Goal: Task Accomplishment & Management: Use online tool/utility

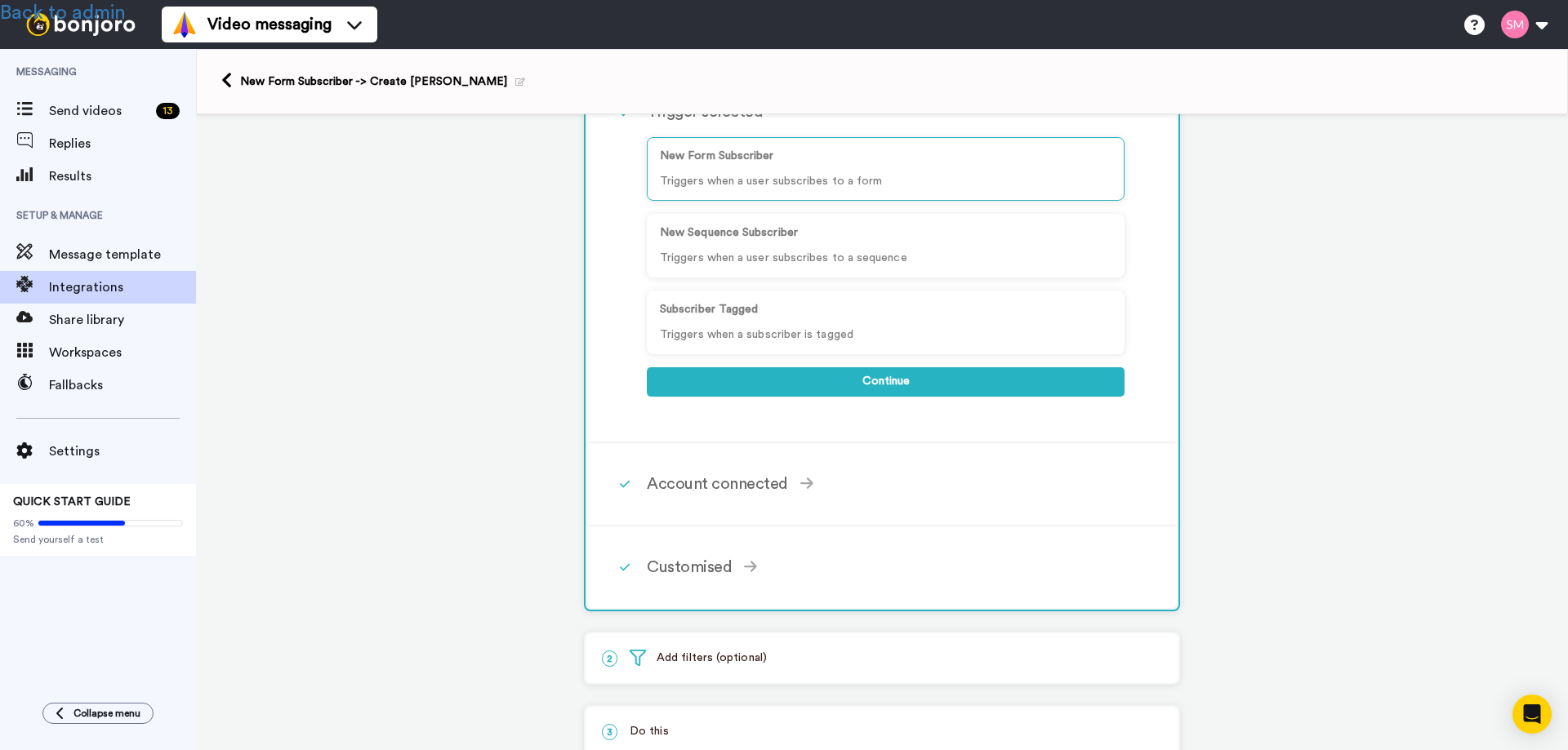
scroll to position [245, 0]
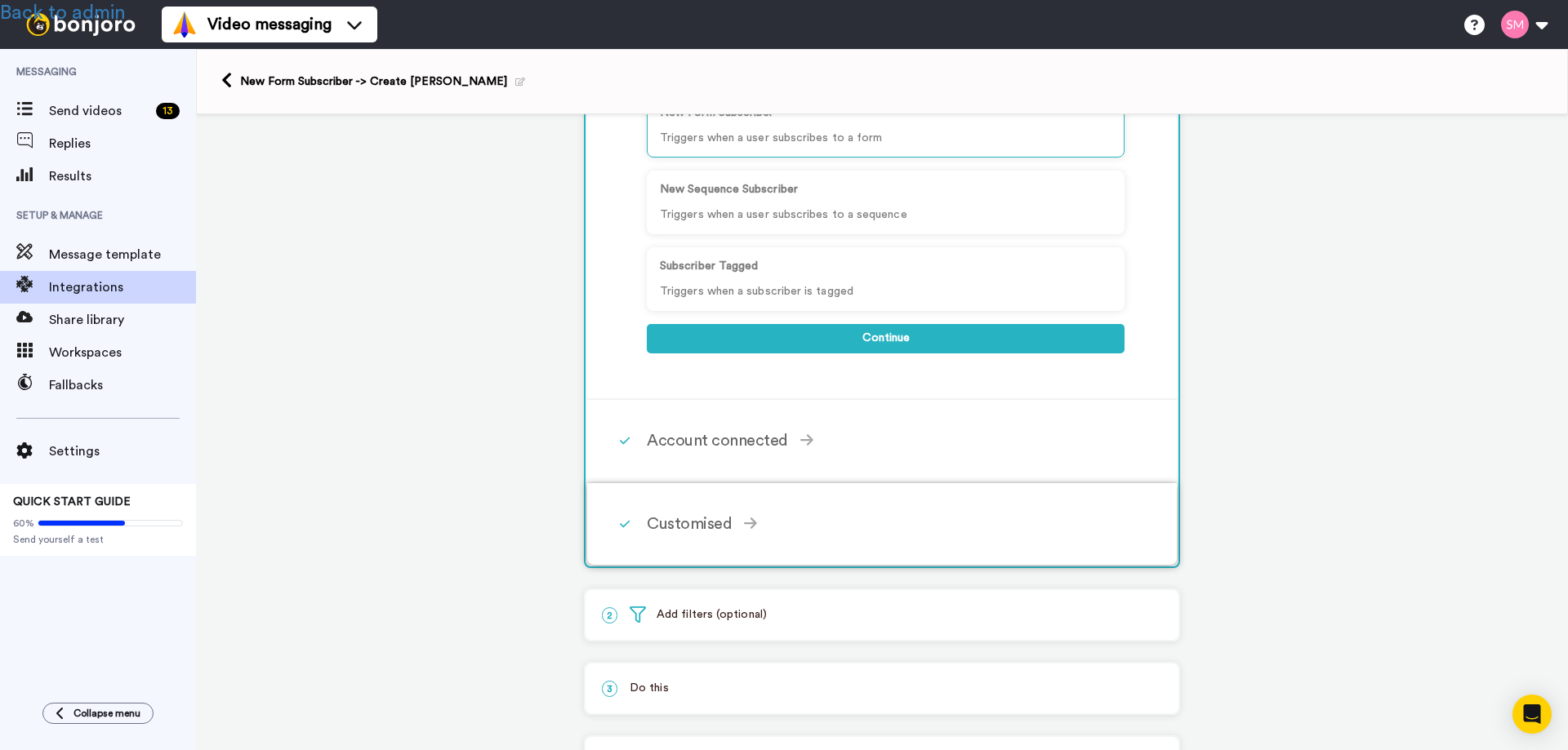
click at [669, 521] on div "Customised" at bounding box center [885, 523] width 478 height 24
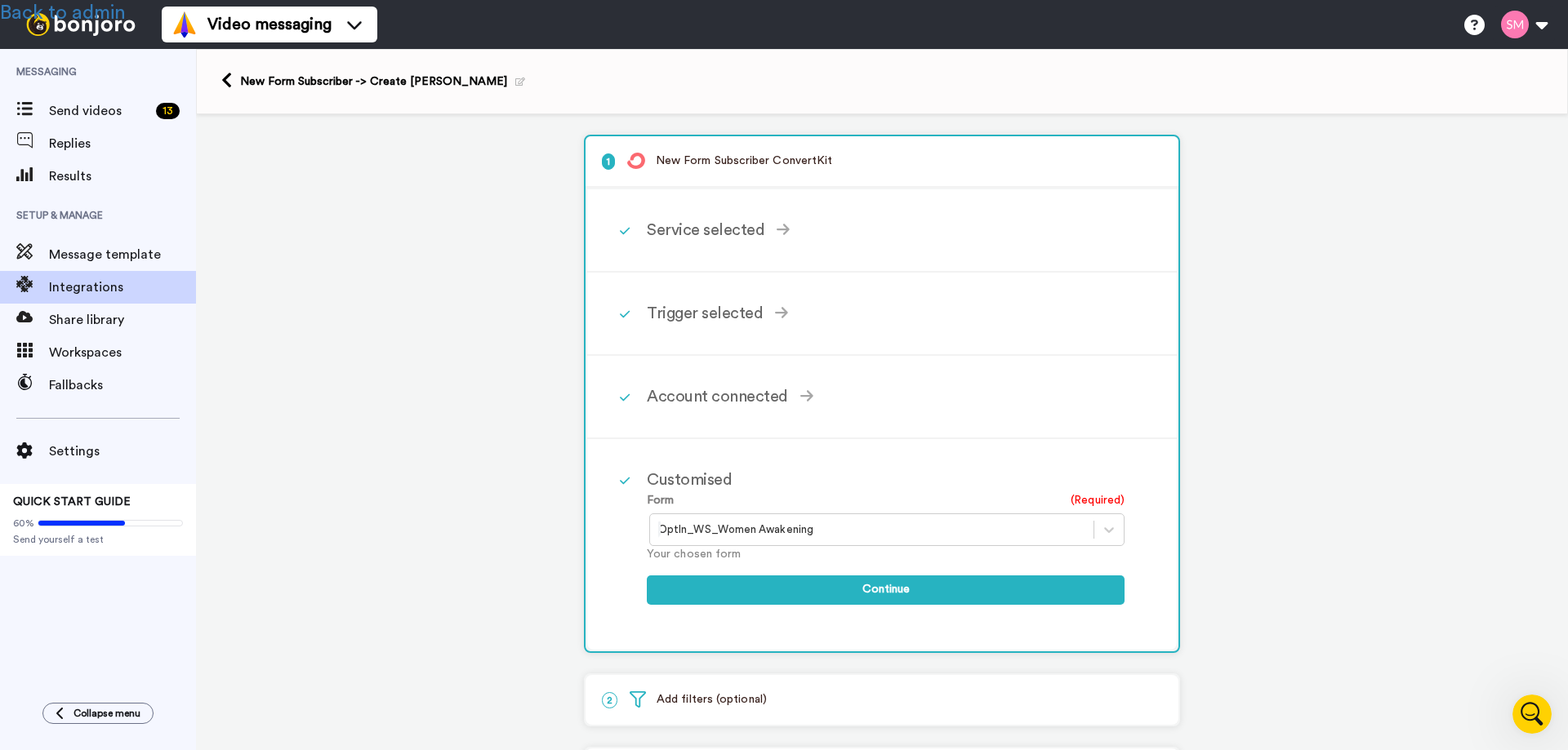
scroll to position [0, 0]
click at [233, 85] on link at bounding box center [231, 81] width 18 height 19
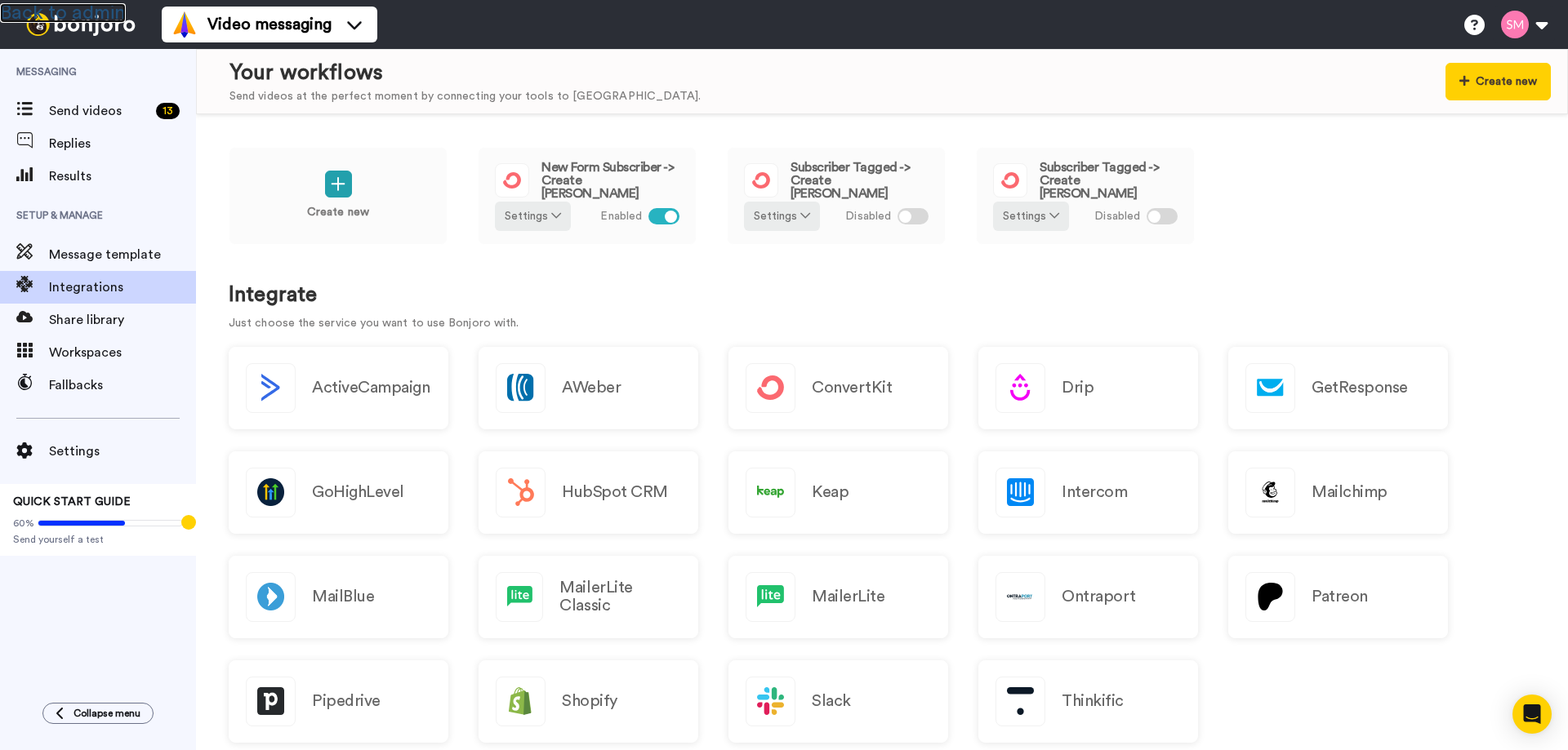
click at [79, 8] on link "Back to admin" at bounding box center [63, 13] width 126 height 19
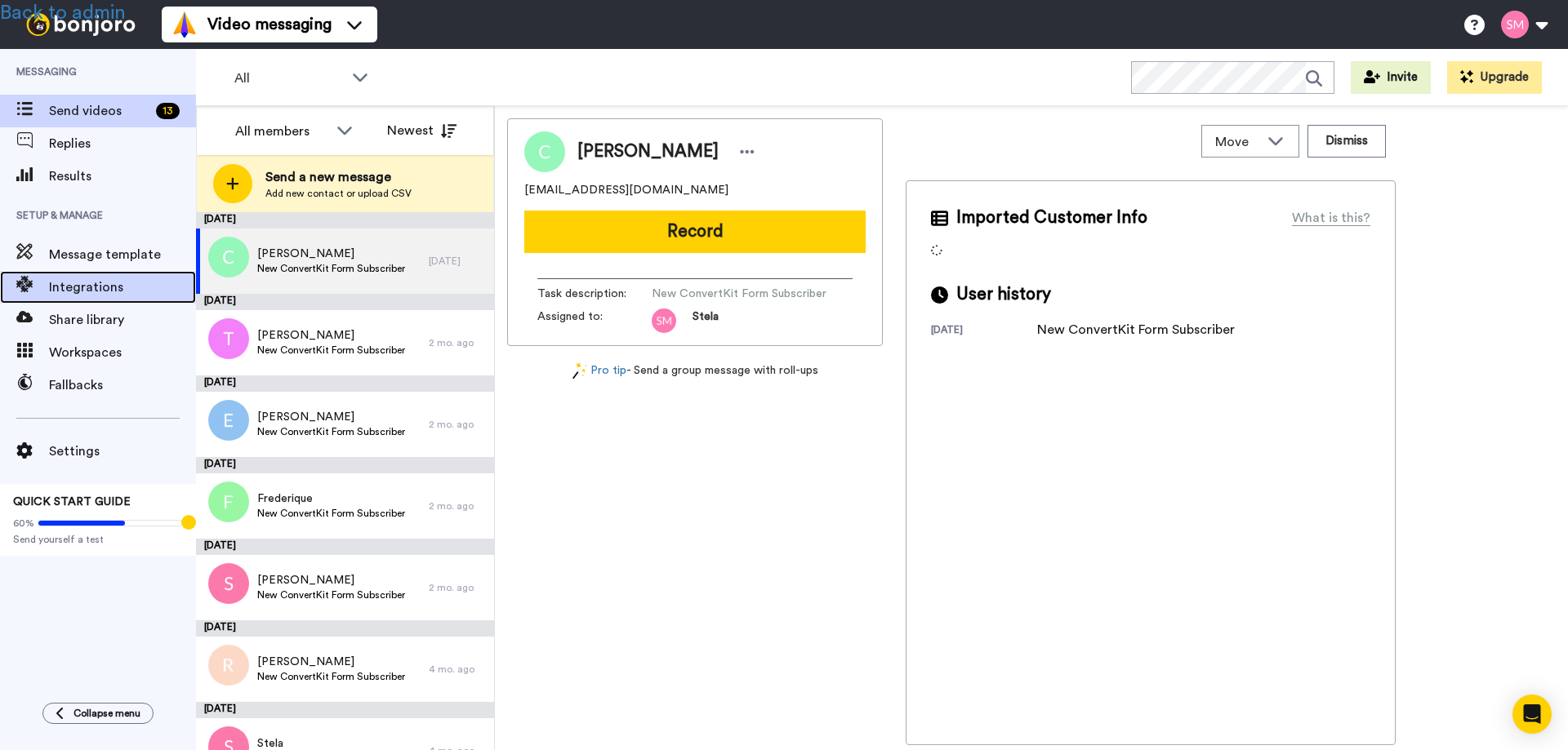
click at [105, 284] on span "Integrations" at bounding box center [122, 287] width 147 height 19
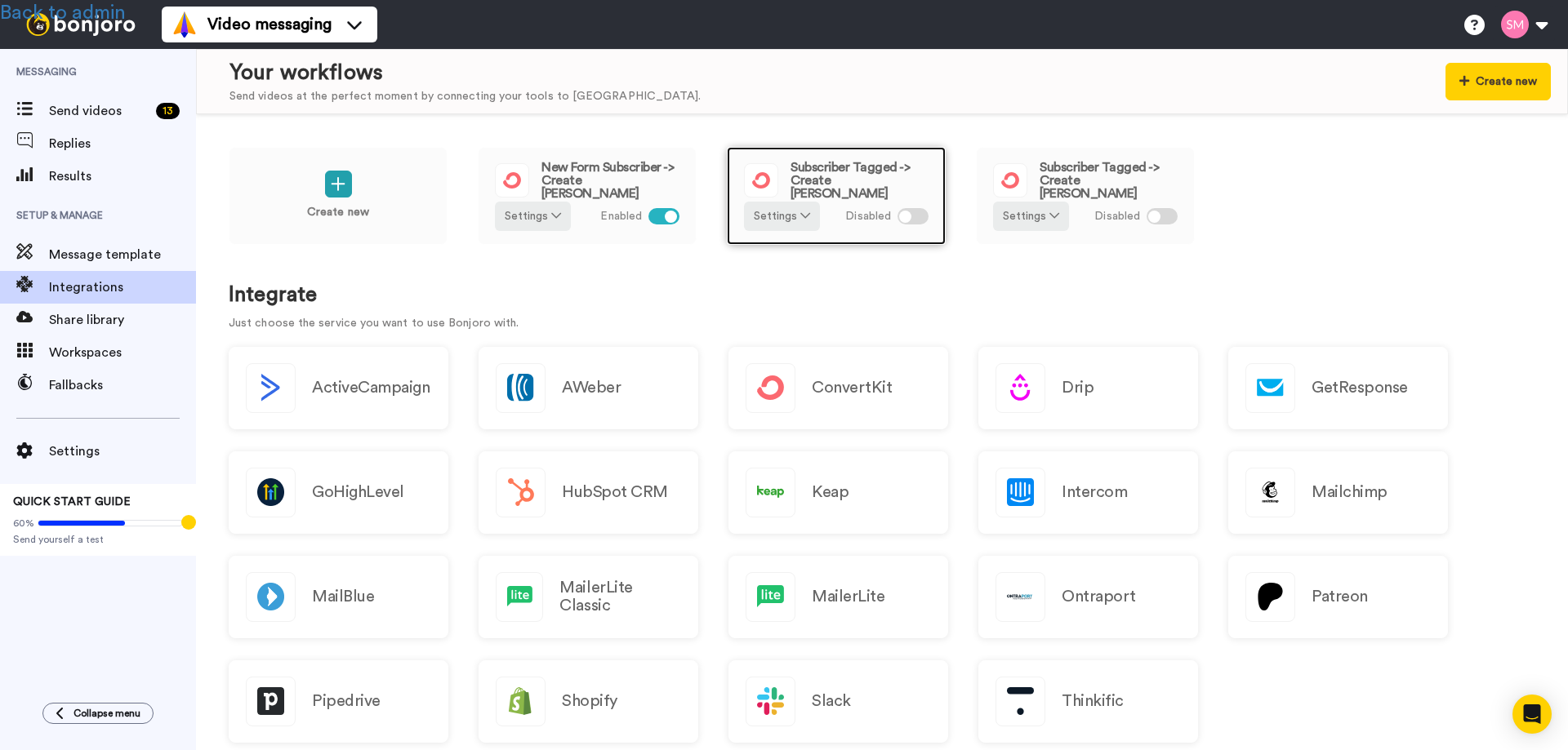
click at [837, 181] on span "Subscriber Tagged -> Create [PERSON_NAME]" at bounding box center [860, 180] width 138 height 39
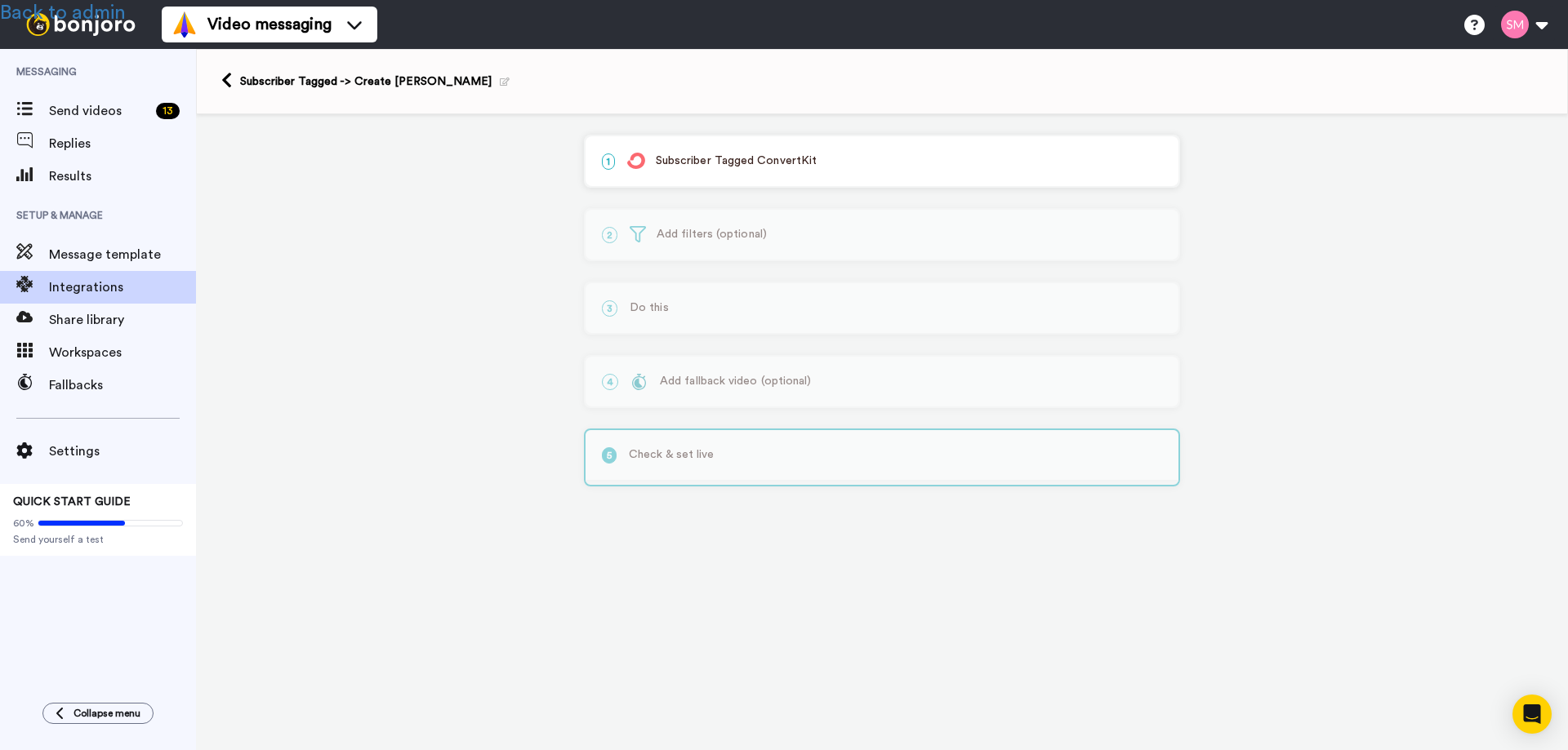
click at [729, 165] on p "1 Subscriber Tagged ConvertKit" at bounding box center [881, 161] width 560 height 17
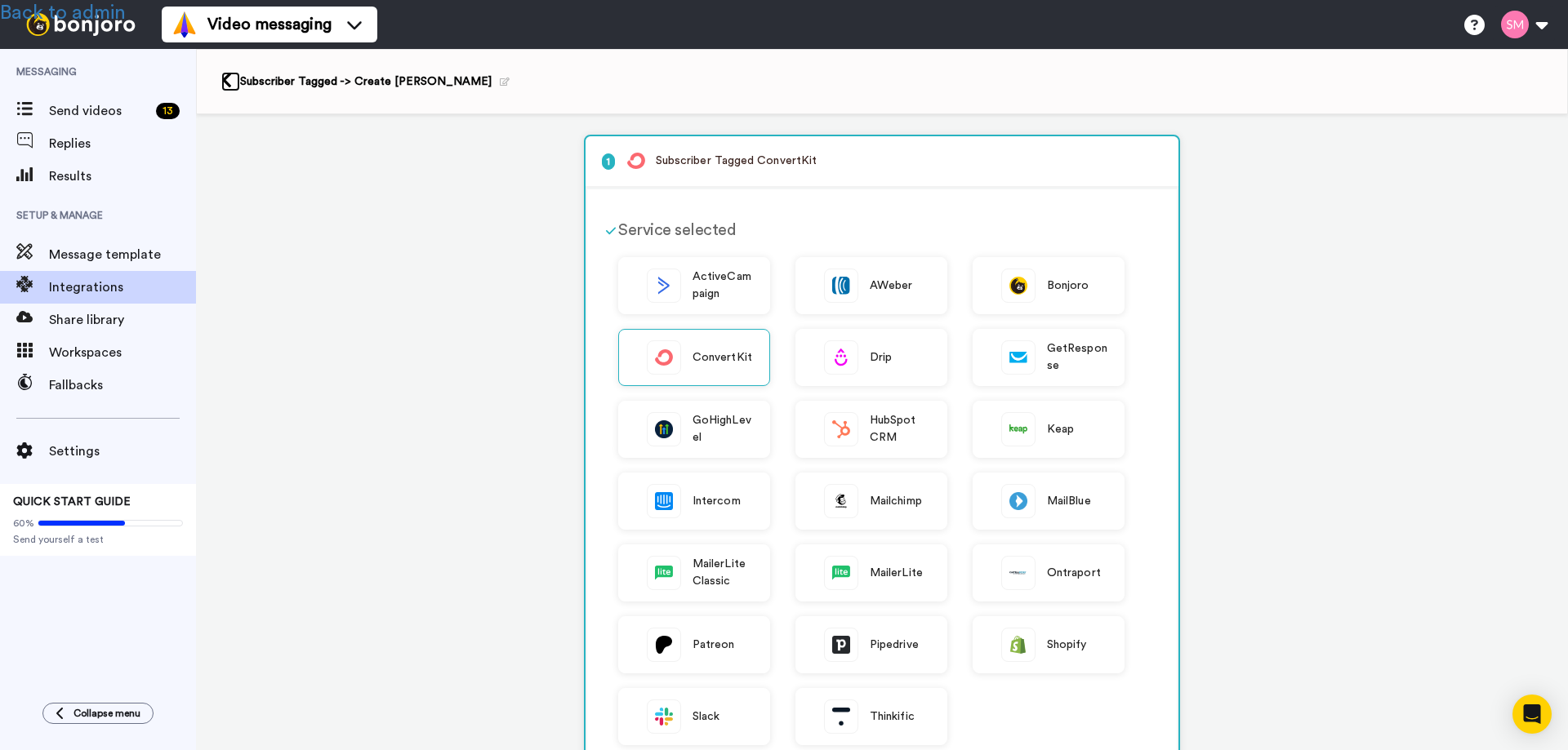
click at [230, 82] on icon at bounding box center [227, 81] width 11 height 17
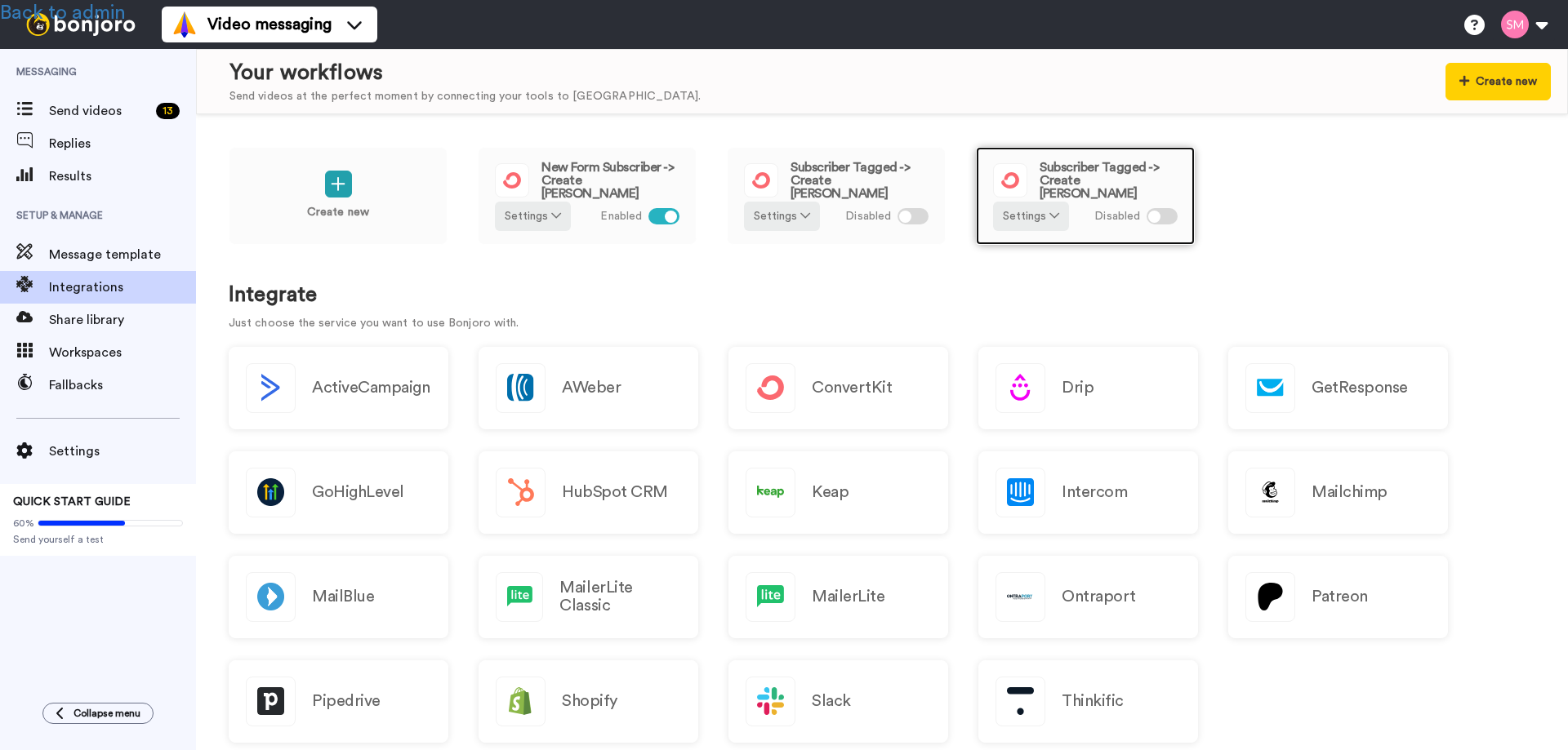
click at [1095, 176] on span "Subscriber Tagged -> Create [PERSON_NAME]" at bounding box center [1108, 180] width 138 height 39
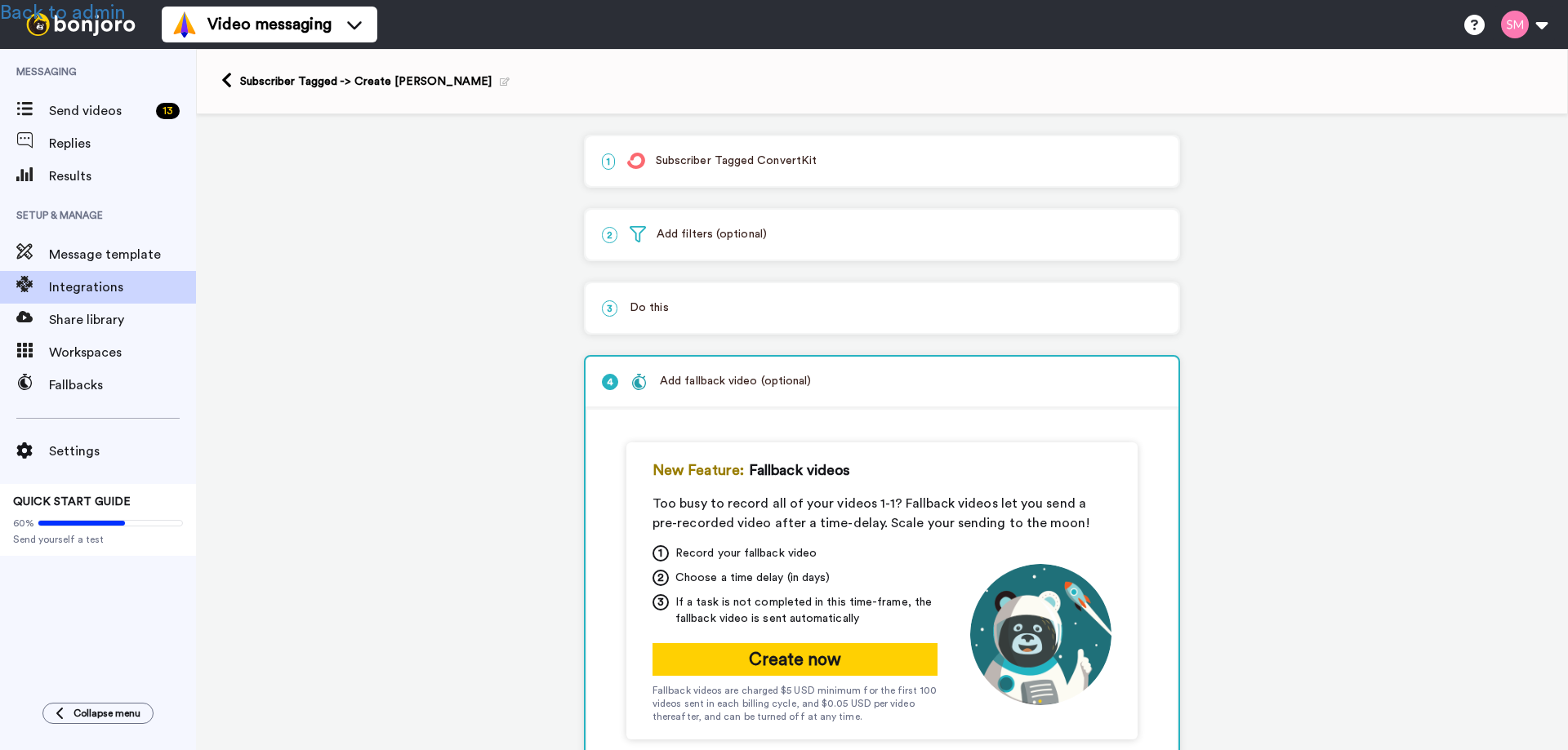
click at [699, 159] on p "1 Subscriber Tagged ConvertKit" at bounding box center [881, 161] width 560 height 17
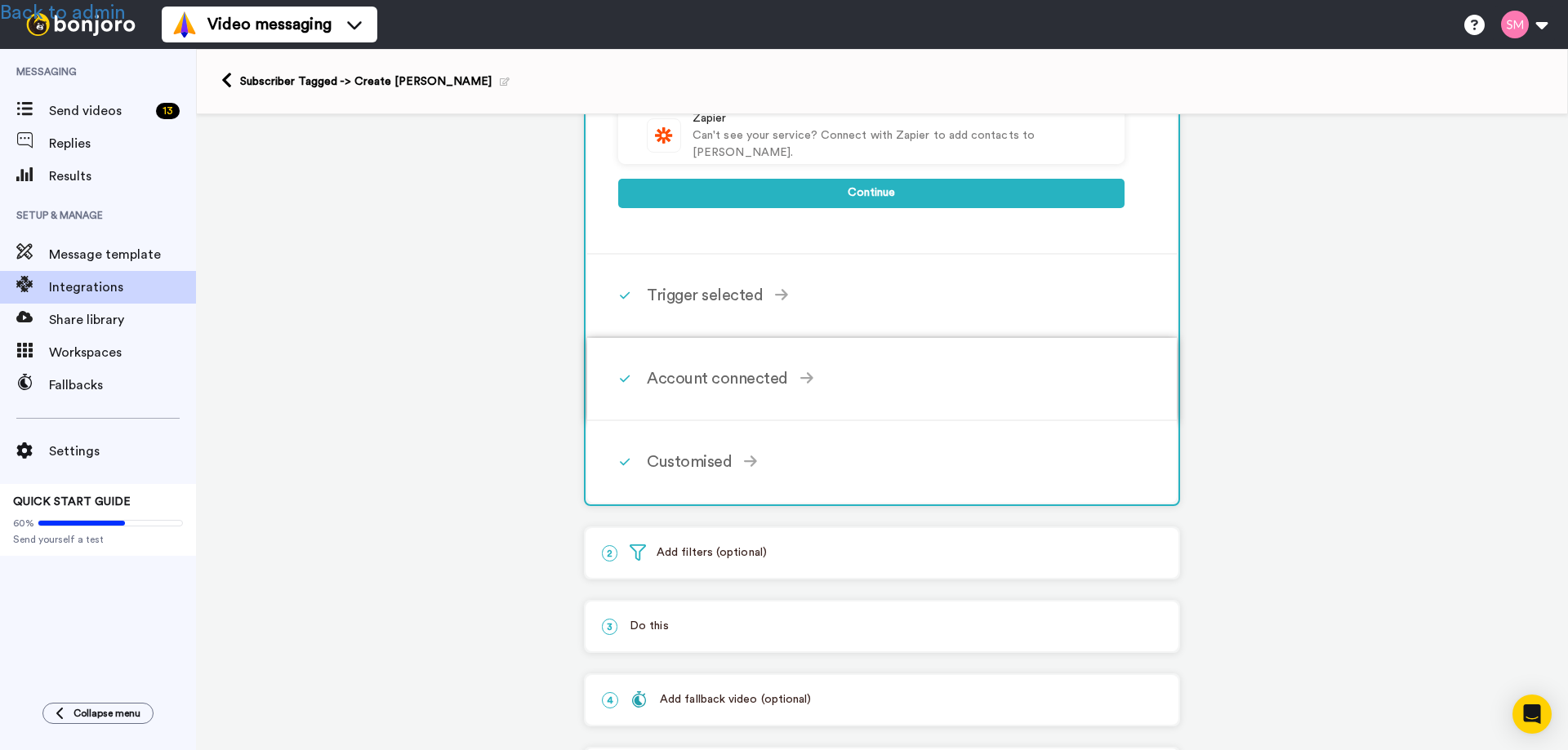
click at [713, 375] on div "Account connected" at bounding box center [885, 378] width 478 height 24
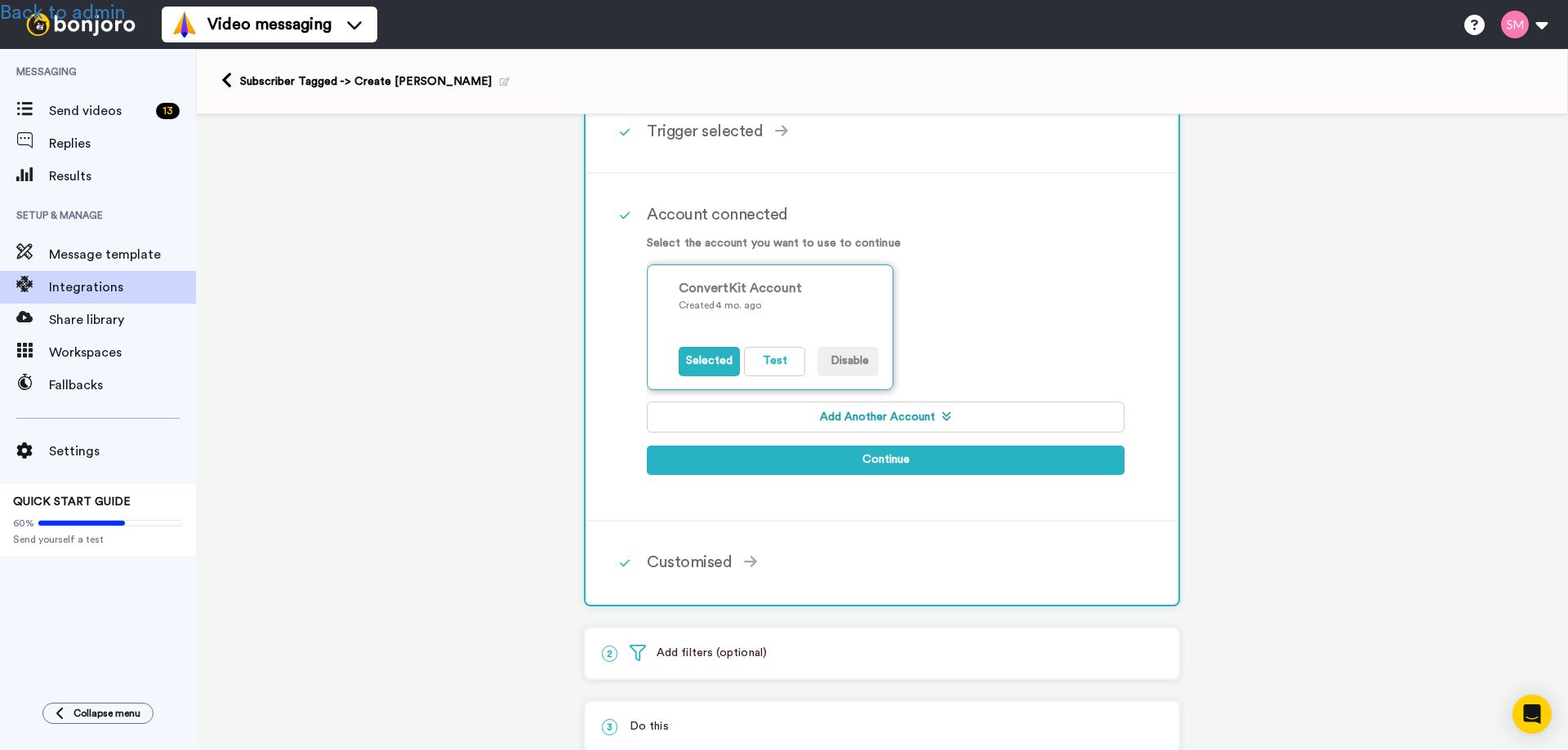
scroll to position [182, 0]
click at [765, 371] on button "Test" at bounding box center [774, 361] width 61 height 29
click at [695, 569] on div "Customised" at bounding box center [885, 562] width 478 height 24
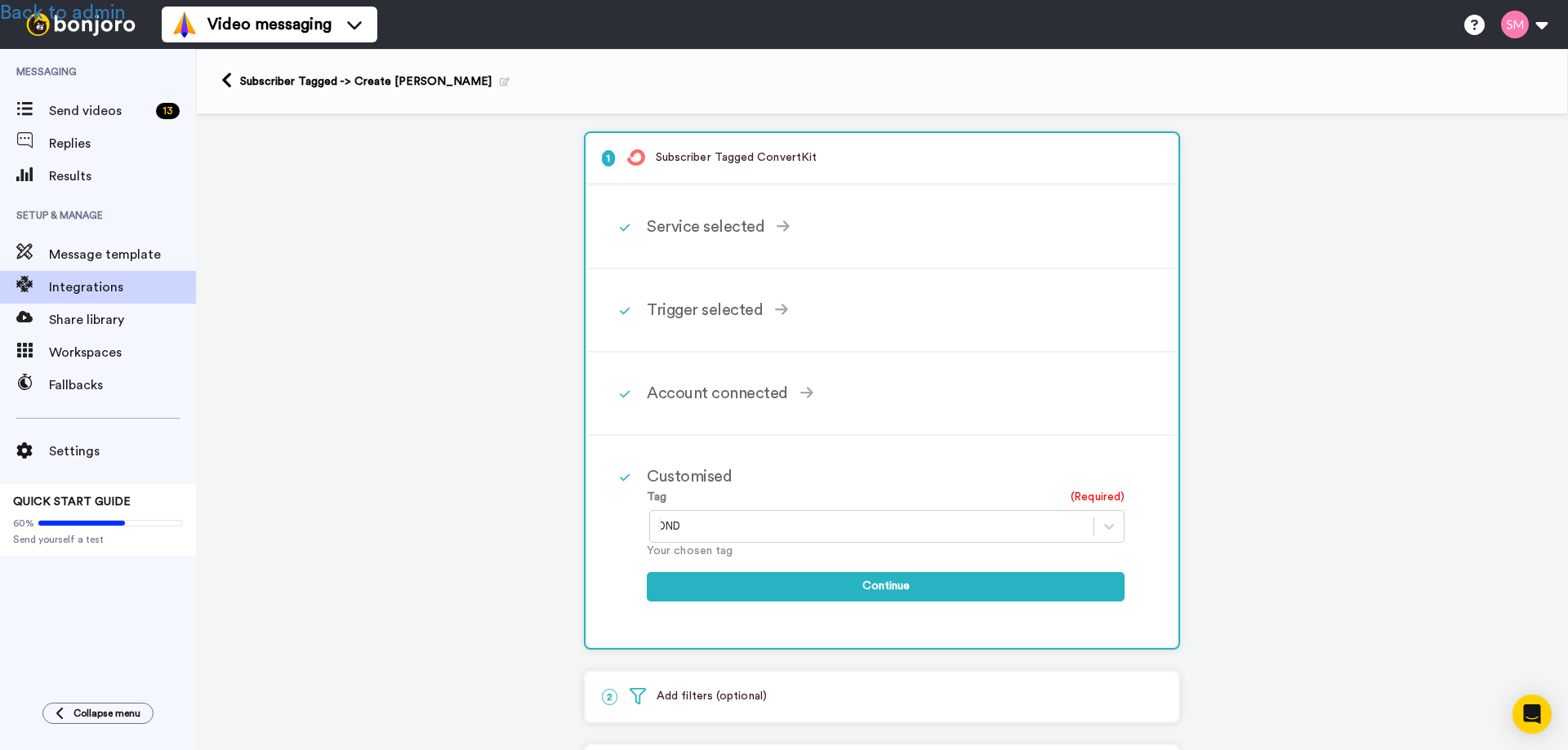
scroll to position [0, 0]
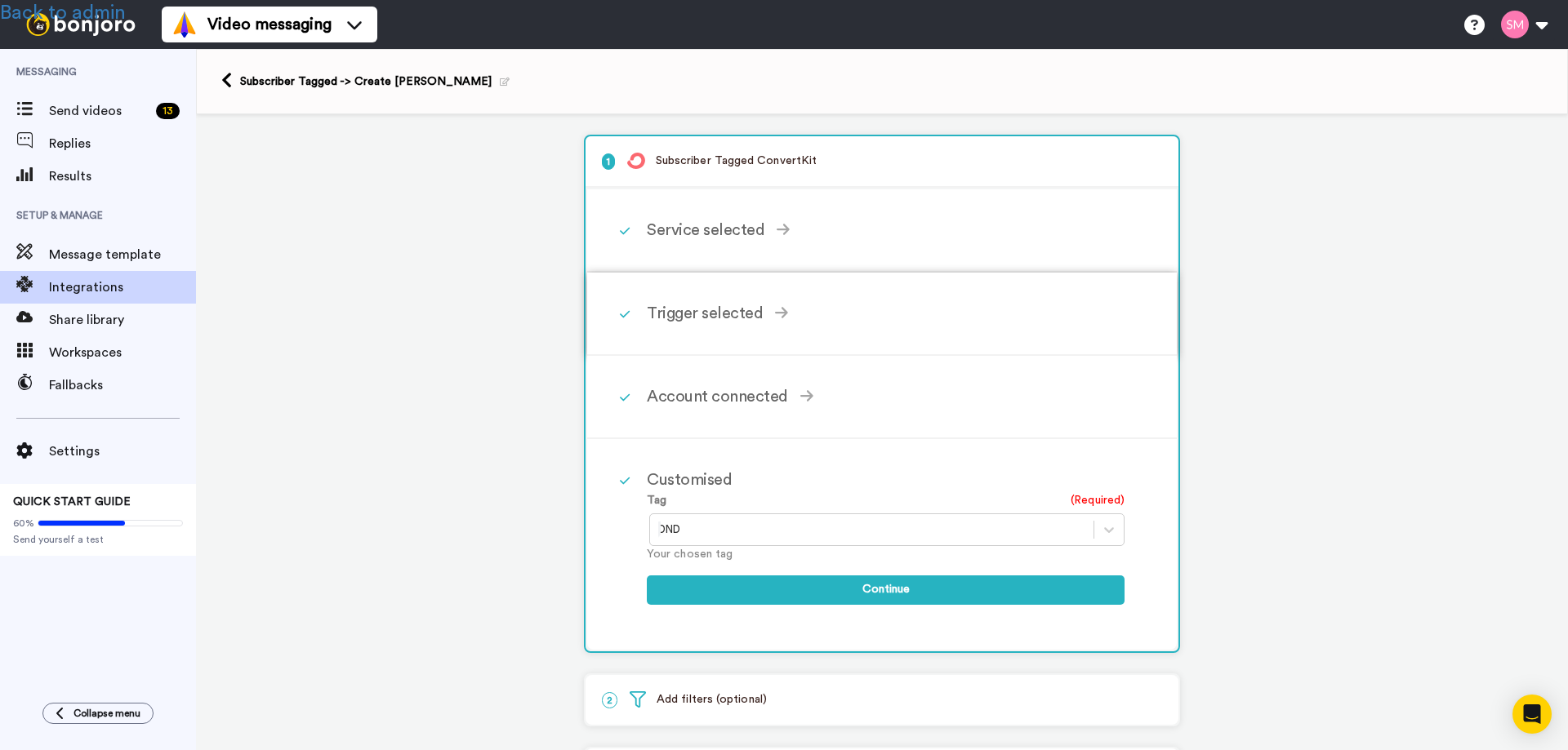
click at [700, 305] on div "Trigger selected" at bounding box center [885, 313] width 478 height 24
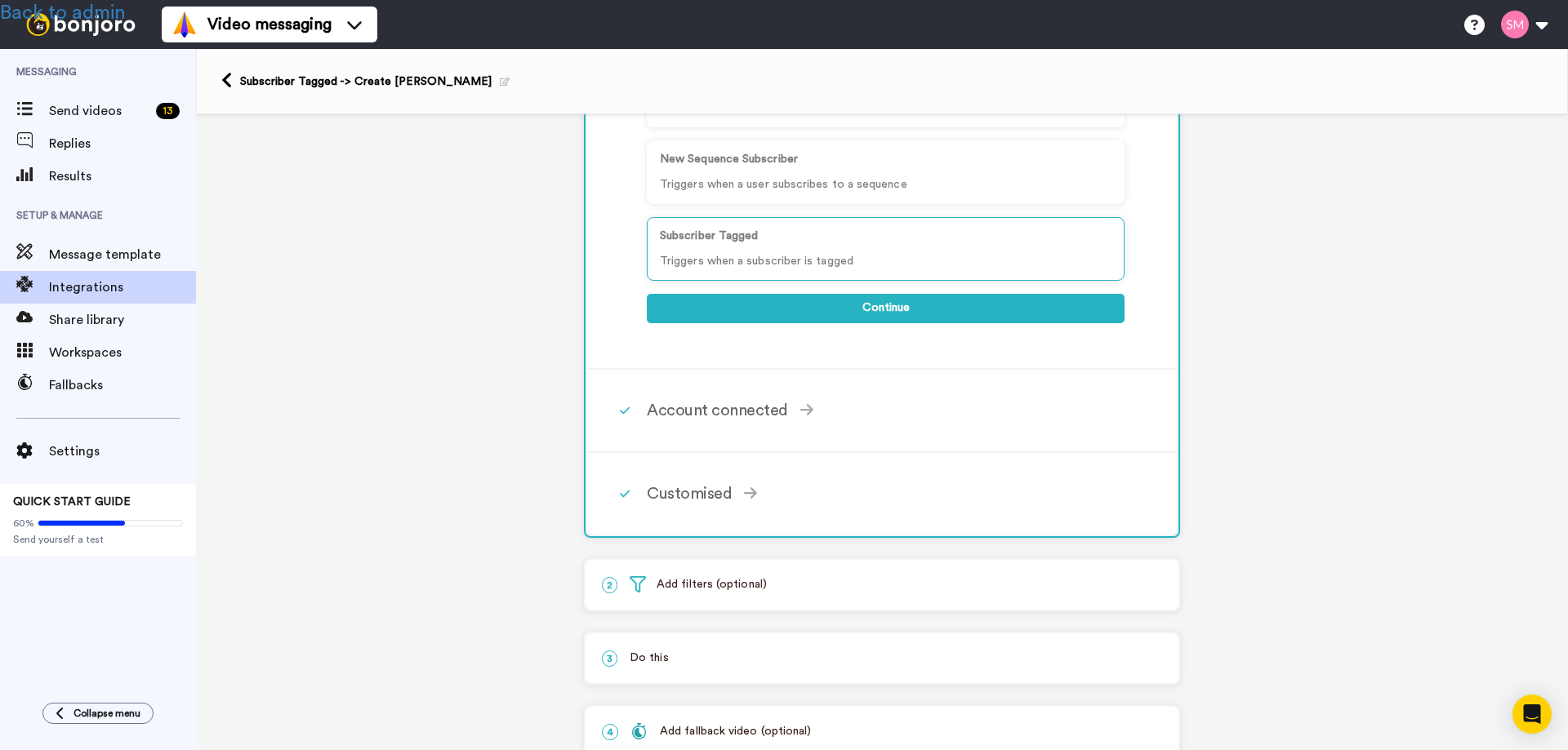
scroll to position [398, 0]
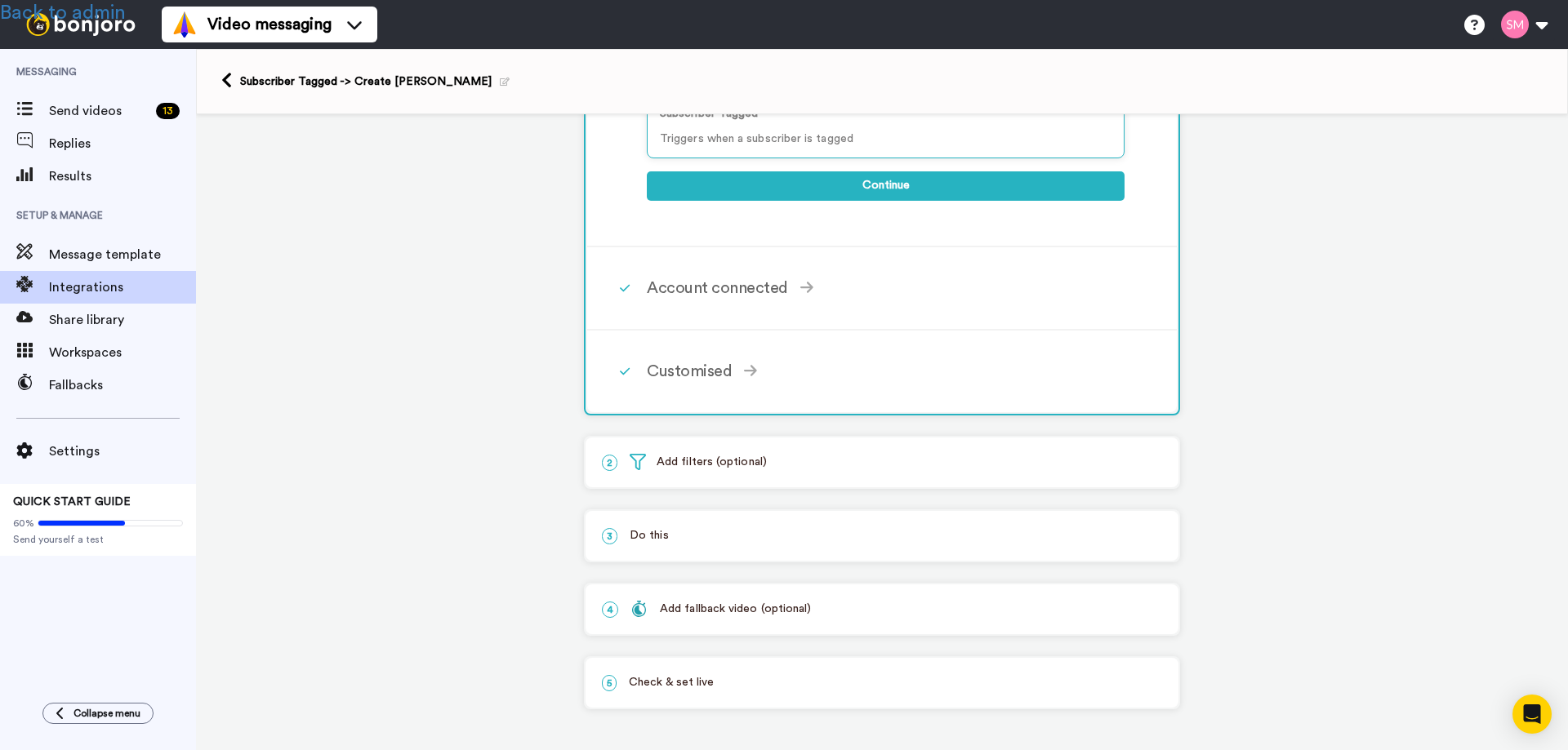
click at [696, 680] on p "5 Check & set live" at bounding box center [881, 683] width 560 height 17
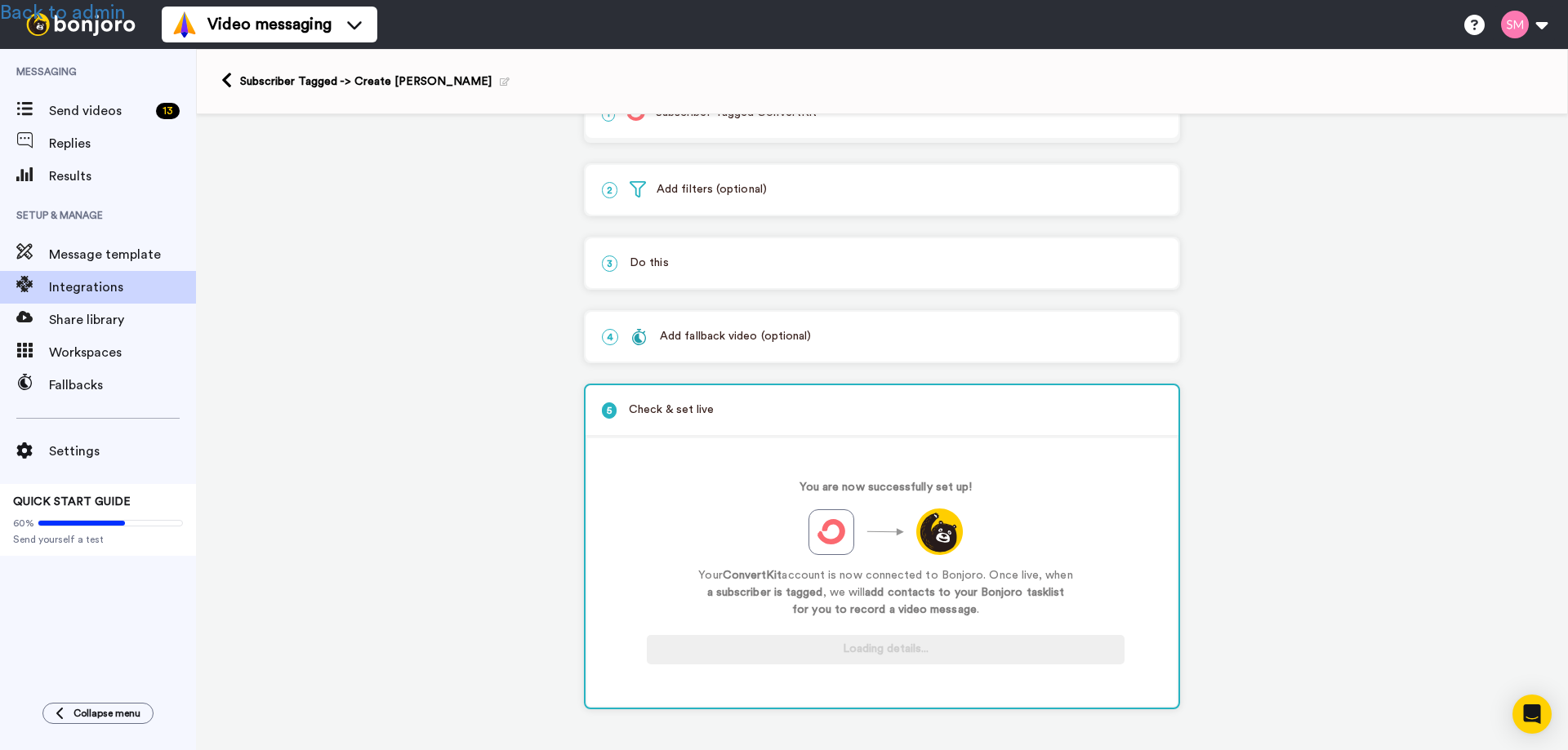
scroll to position [48, 0]
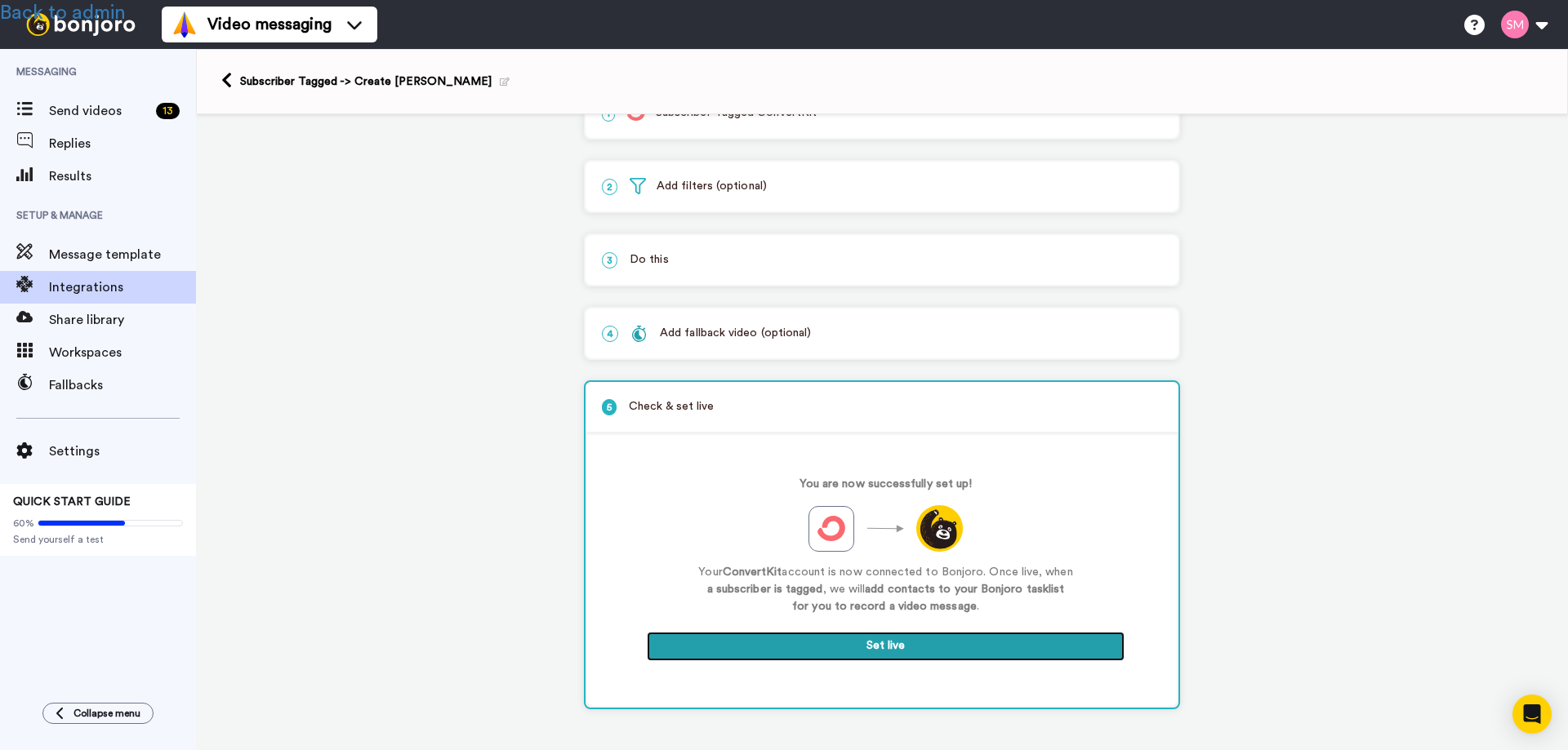
click at [865, 639] on button "Set live" at bounding box center [885, 646] width 478 height 29
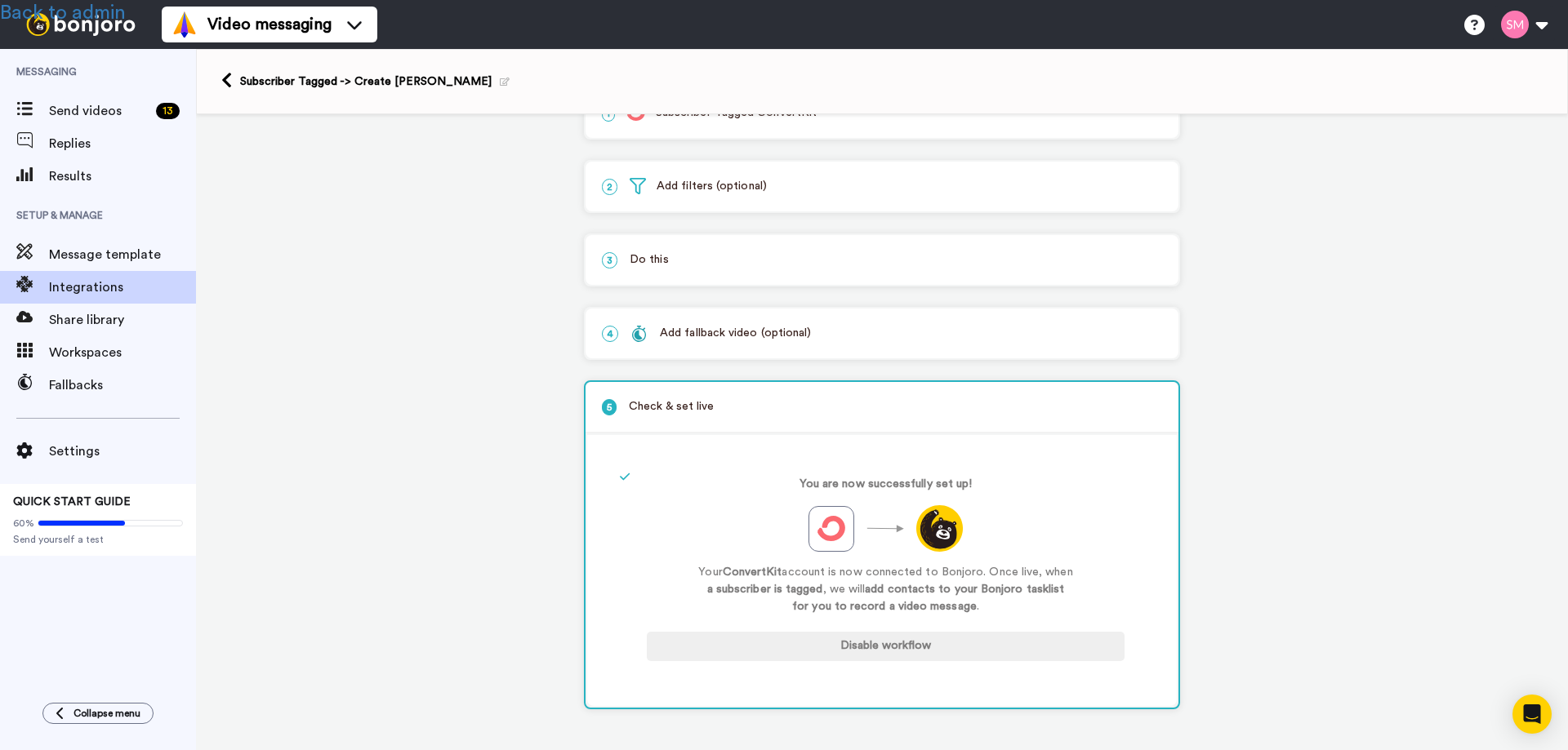
click at [216, 81] on div "Subscriber Tagged -> Create [PERSON_NAME]" at bounding box center [881, 81] width 1372 height 65
click at [226, 79] on icon at bounding box center [227, 81] width 11 height 17
